Goal: Task Accomplishment & Management: Manage account settings

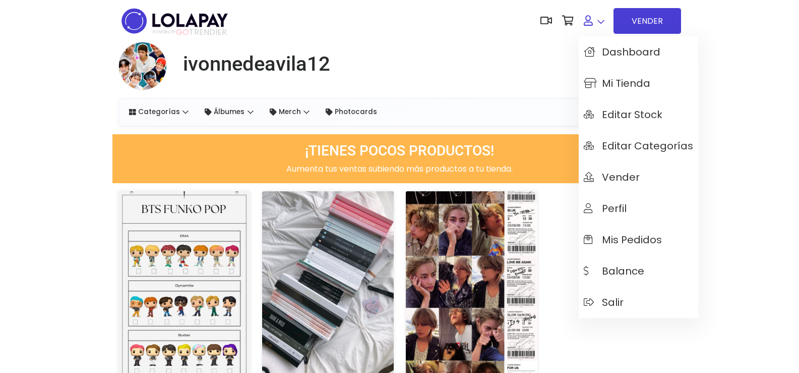
click at [591, 23] on link at bounding box center [594, 21] width 31 height 31
click at [631, 245] on span "Mis pedidos" at bounding box center [623, 239] width 78 height 11
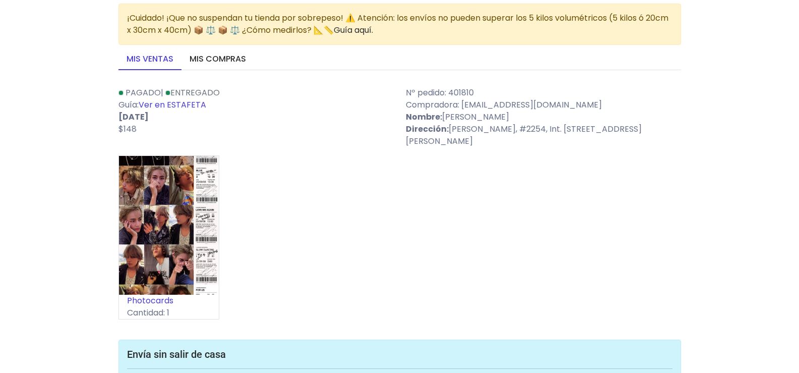
scroll to position [101, 0]
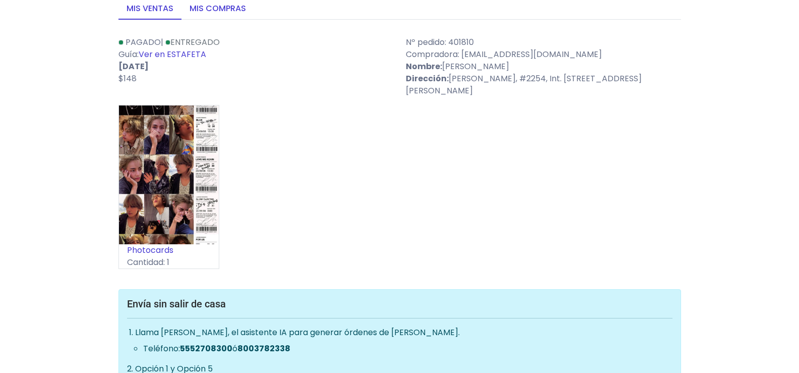
click at [224, 16] on link "Mis compras" at bounding box center [218, 8] width 73 height 21
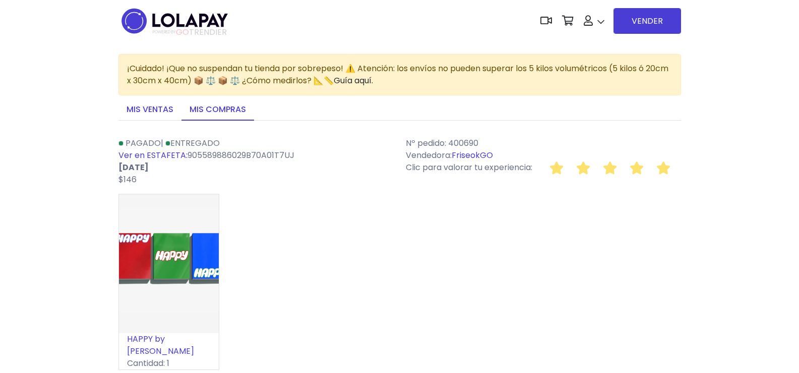
click at [160, 121] on link "Mis ventas" at bounding box center [149, 109] width 63 height 21
